Goal: Check status: Check status

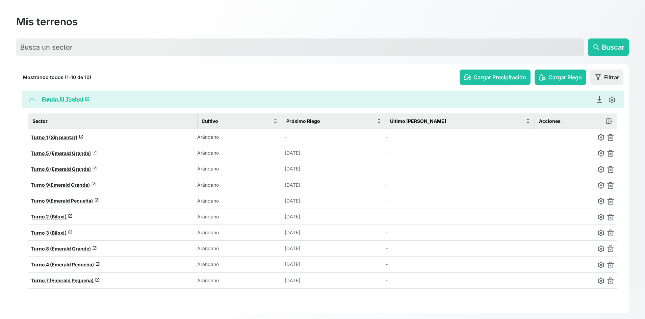
scroll to position [34, 0]
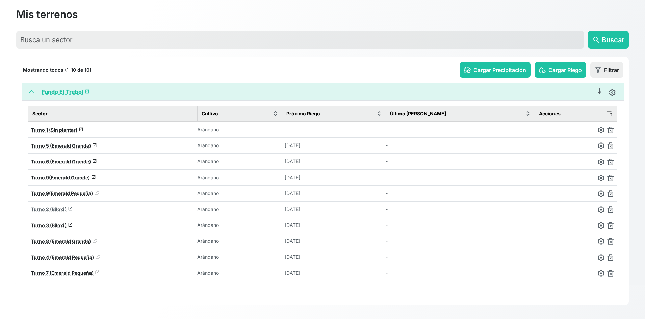
click at [53, 208] on span "Turno 2 (Biloxi)" at bounding box center [48, 209] width 35 height 6
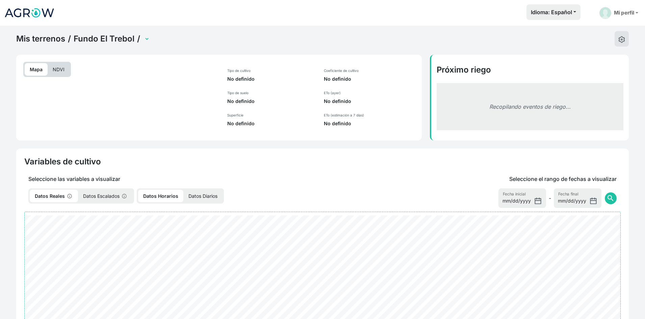
select select "2279"
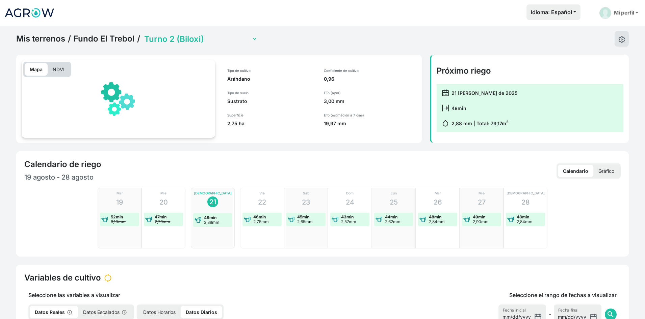
click at [531, 200] on div "[DEMOGRAPHIC_DATA] 28 48min 2,84mm" at bounding box center [525, 218] width 44 height 61
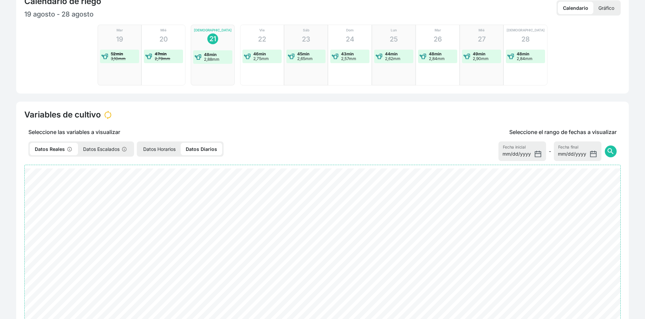
scroll to position [169, 0]
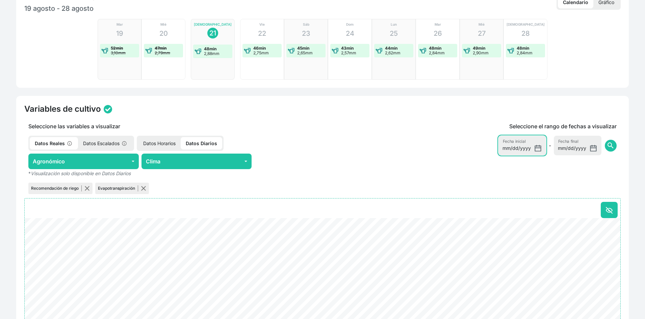
click at [536, 147] on input "[DATE]" at bounding box center [522, 146] width 48 height 20
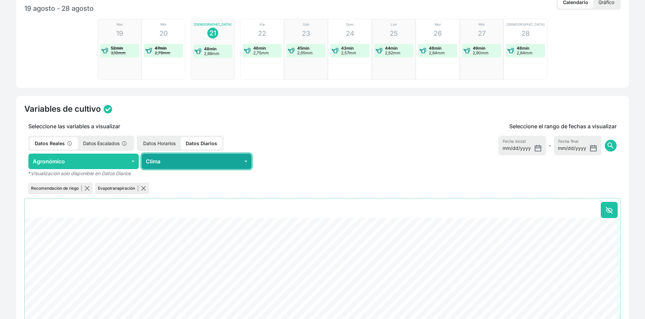
click at [186, 157] on button "Clima" at bounding box center [196, 162] width 110 height 16
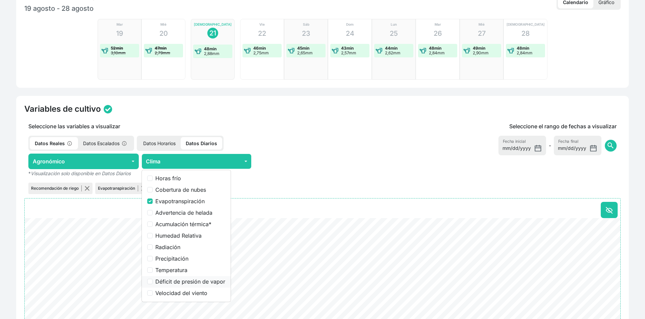
click at [193, 280] on label "Déficit de presión de vapor" at bounding box center [190, 281] width 70 height 8
click at [153, 280] on input "Déficit de presión de vapor" at bounding box center [149, 281] width 5 height 5
checkbox input "true"
click at [170, 143] on p "Datos Horarios" at bounding box center [159, 143] width 43 height 12
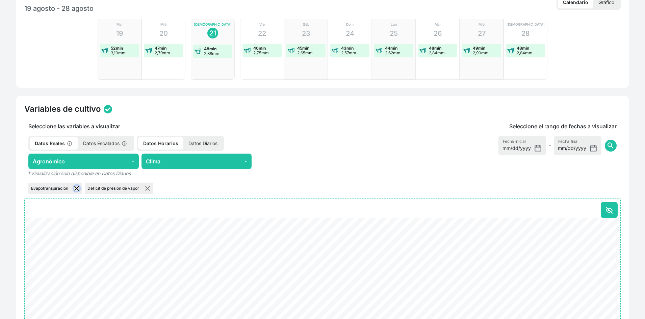
click at [77, 186] on button "button" at bounding box center [76, 188] width 5 height 5
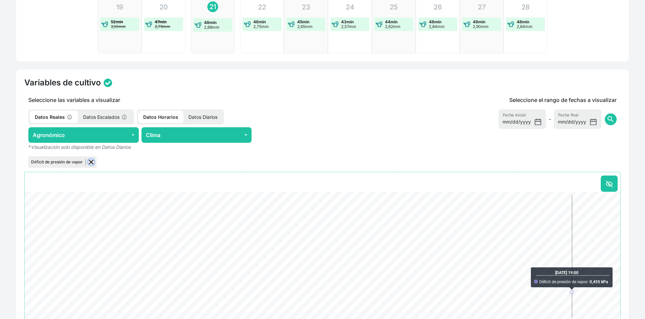
scroll to position [202, 0]
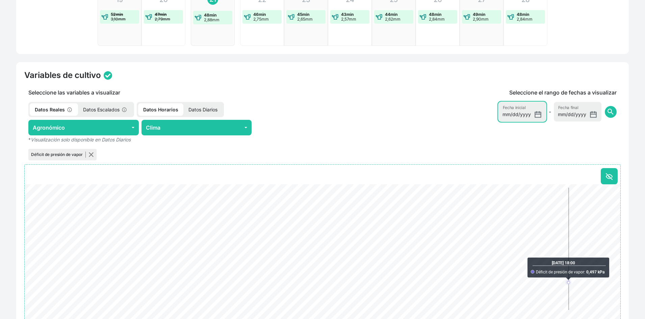
click at [538, 114] on input "[DATE]" at bounding box center [522, 112] width 48 height 20
type input "[DATE]"
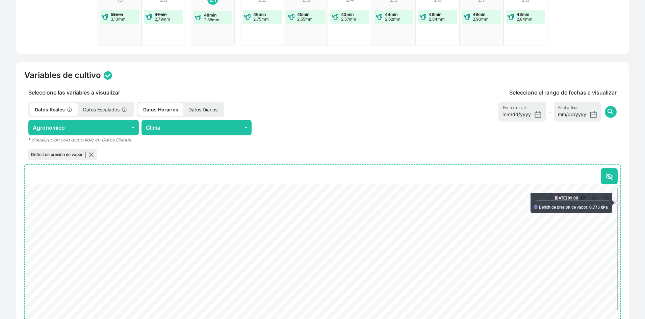
click at [608, 201] on rect ". Syncfusion interactive chart." at bounding box center [582, 198] width 61 height 14
